Goal: Task Accomplishment & Management: Complete application form

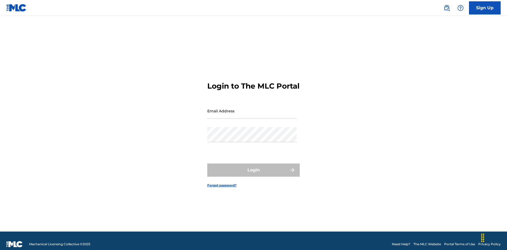
scroll to position [7, 0]
click at [252, 108] on input "Email Address" at bounding box center [251, 110] width 89 height 15
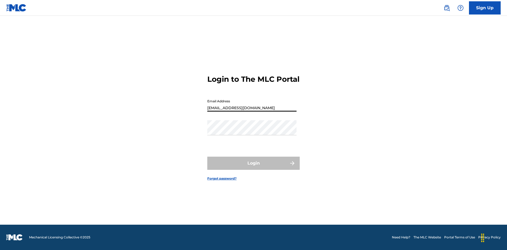
type input "[EMAIL_ADDRESS][DOMAIN_NAME]"
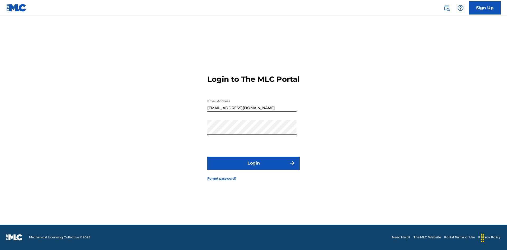
click at [253, 168] on button "Login" at bounding box center [253, 163] width 92 height 13
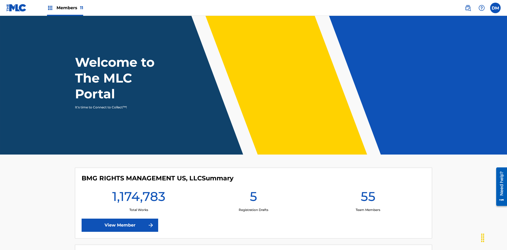
click at [65, 8] on span "Members 11" at bounding box center [69, 8] width 27 height 6
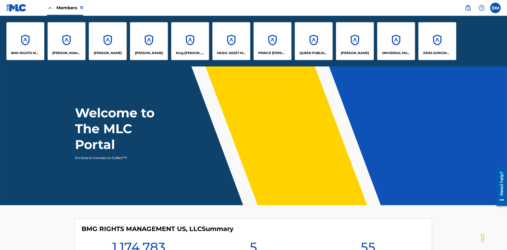
click at [395, 53] on p "UNIVERSAL MUSIC PUB GROUP" at bounding box center [396, 53] width 29 height 5
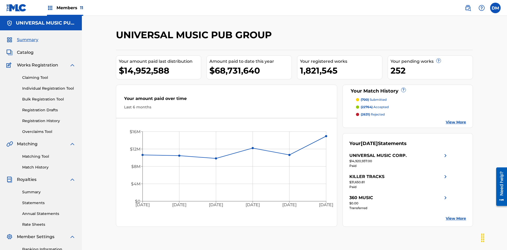
click at [49, 86] on link "Individual Registration Tool" at bounding box center [48, 89] width 53 height 6
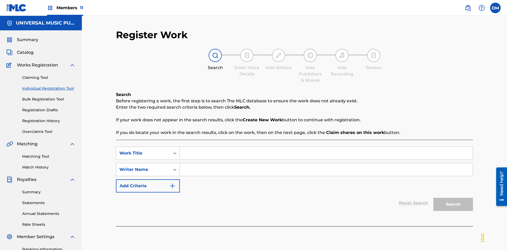
click at [326, 147] on input "Search Form" at bounding box center [326, 153] width 293 height 13
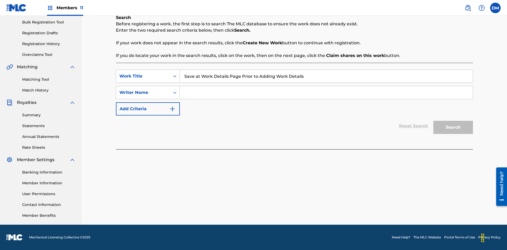
type input "Save at Work Details Page Prior to Adding Work Details"
click at [326, 93] on input "Search Form" at bounding box center [326, 92] width 293 height 13
type input "QWERTYUIOP"
click at [453, 127] on button "Search" at bounding box center [453, 127] width 40 height 13
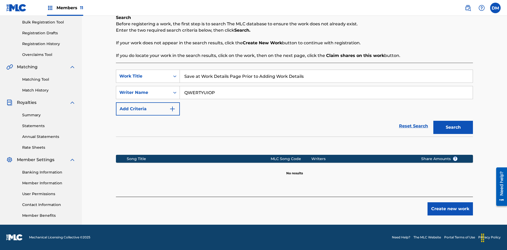
click at [450, 209] on button "Create new work" at bounding box center [449, 208] width 45 height 13
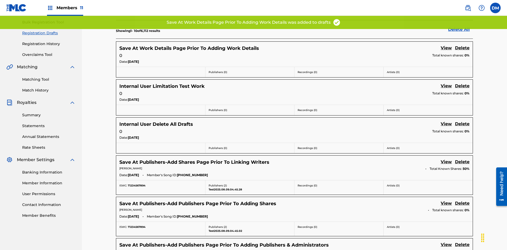
click at [446, 45] on link "View" at bounding box center [445, 48] width 11 height 7
